Goal: Transaction & Acquisition: Purchase product/service

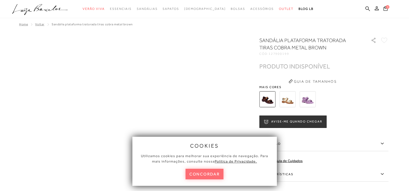
click at [208, 174] on button "concordar" at bounding box center [205, 174] width 38 height 11
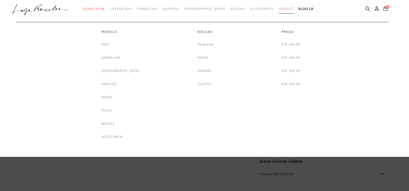
click at [280, 9] on span "Outlet" at bounding box center [286, 9] width 14 height 4
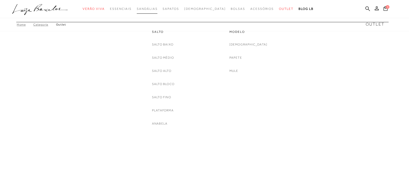
click at [151, 8] on span "Sandálias" at bounding box center [147, 9] width 21 height 4
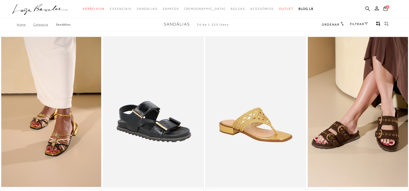
click at [365, 9] on ul ".a{fill-rule:evenodd;} Verão Viva Em alta Favoritos das Influenciadoras Apostas…" at bounding box center [200, 9] width 377 height 10
click at [367, 8] on icon at bounding box center [368, 8] width 5 height 5
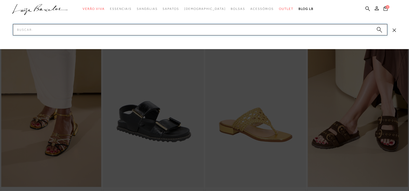
click at [94, 29] on input "Pesquisar" at bounding box center [200, 29] width 375 height 11
type input "p"
type input "PLATAFORMA"
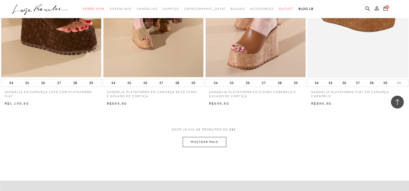
scroll to position [516, 0]
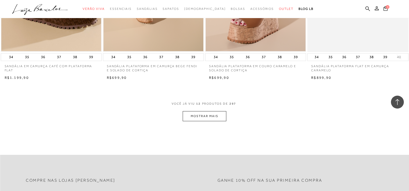
click at [193, 113] on button "MOSTRAR MAIS" at bounding box center [204, 116] width 43 height 10
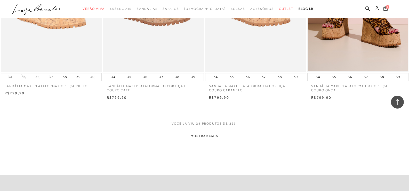
scroll to position [1136, 0]
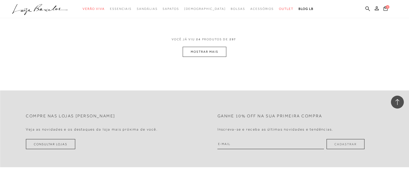
click at [189, 53] on button "MOSTRAR MAIS" at bounding box center [204, 52] width 43 height 10
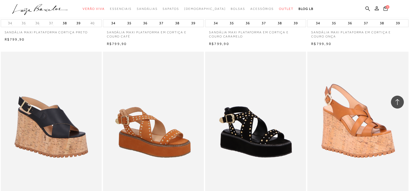
scroll to position [1033, 0]
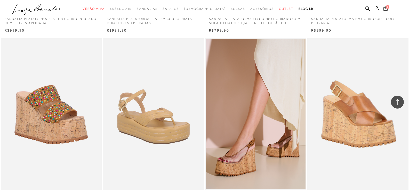
click at [398, 97] on div at bounding box center [397, 102] width 13 height 13
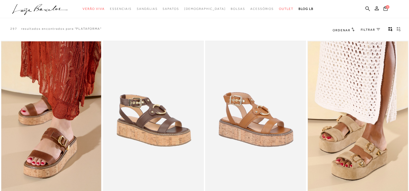
scroll to position [0, 0]
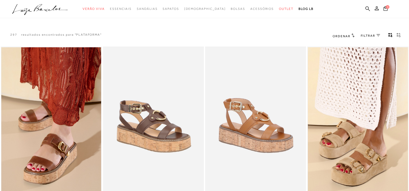
click at [373, 35] on span "FILTRAR" at bounding box center [368, 36] width 14 height 4
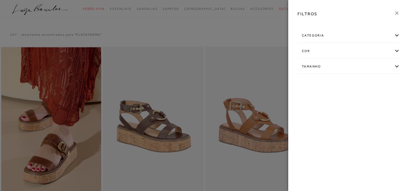
click at [398, 13] on icon at bounding box center [397, 13] width 6 height 6
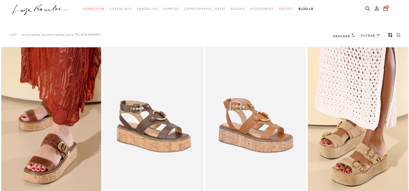
click at [346, 35] on span "Ordenar" at bounding box center [342, 36] width 18 height 4
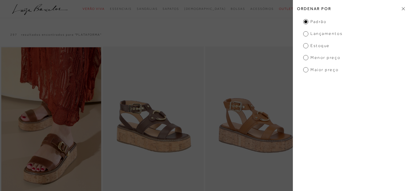
click at [308, 56] on span "Menor Preço" at bounding box center [321, 58] width 37 height 6
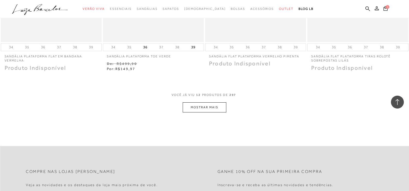
scroll to position [542, 0]
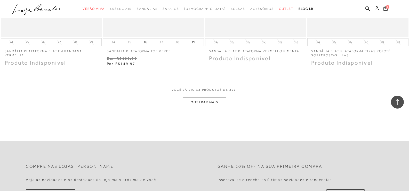
click at [206, 101] on button "MOSTRAR MAIS" at bounding box center [204, 102] width 43 height 10
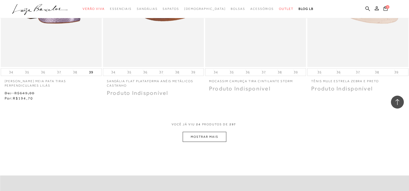
scroll to position [1110, 0]
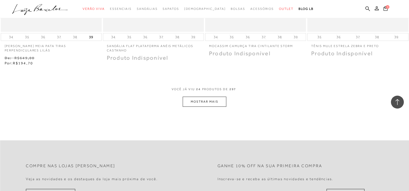
click at [187, 101] on button "MOSTRAR MAIS" at bounding box center [204, 102] width 43 height 10
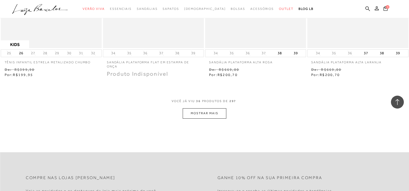
scroll to position [1704, 0]
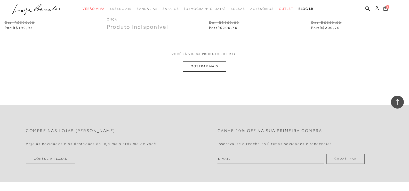
click at [201, 66] on button "MOSTRAR MAIS" at bounding box center [204, 66] width 43 height 10
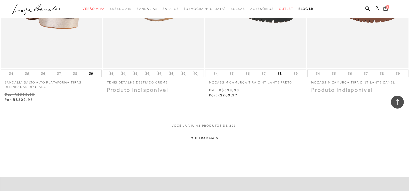
scroll to position [2210, 0]
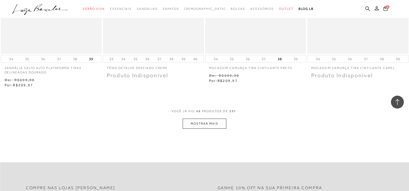
click at [191, 123] on button "MOSTRAR MAIS" at bounding box center [204, 124] width 43 height 10
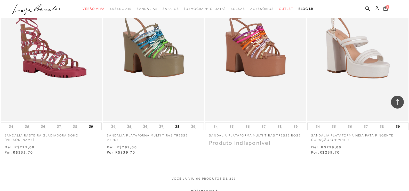
scroll to position [2726, 0]
